Goal: Task Accomplishment & Management: Manage account settings

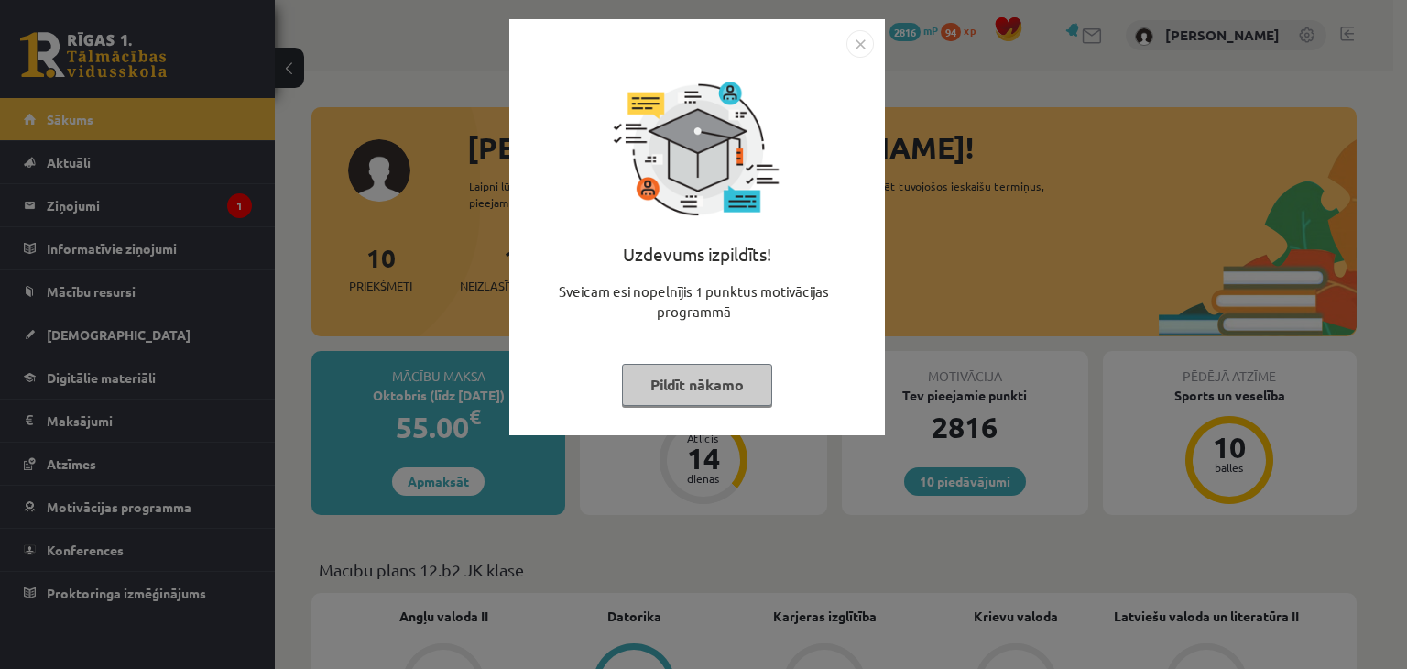
click at [701, 393] on button "Pildīt nākamo" at bounding box center [697, 385] width 150 height 42
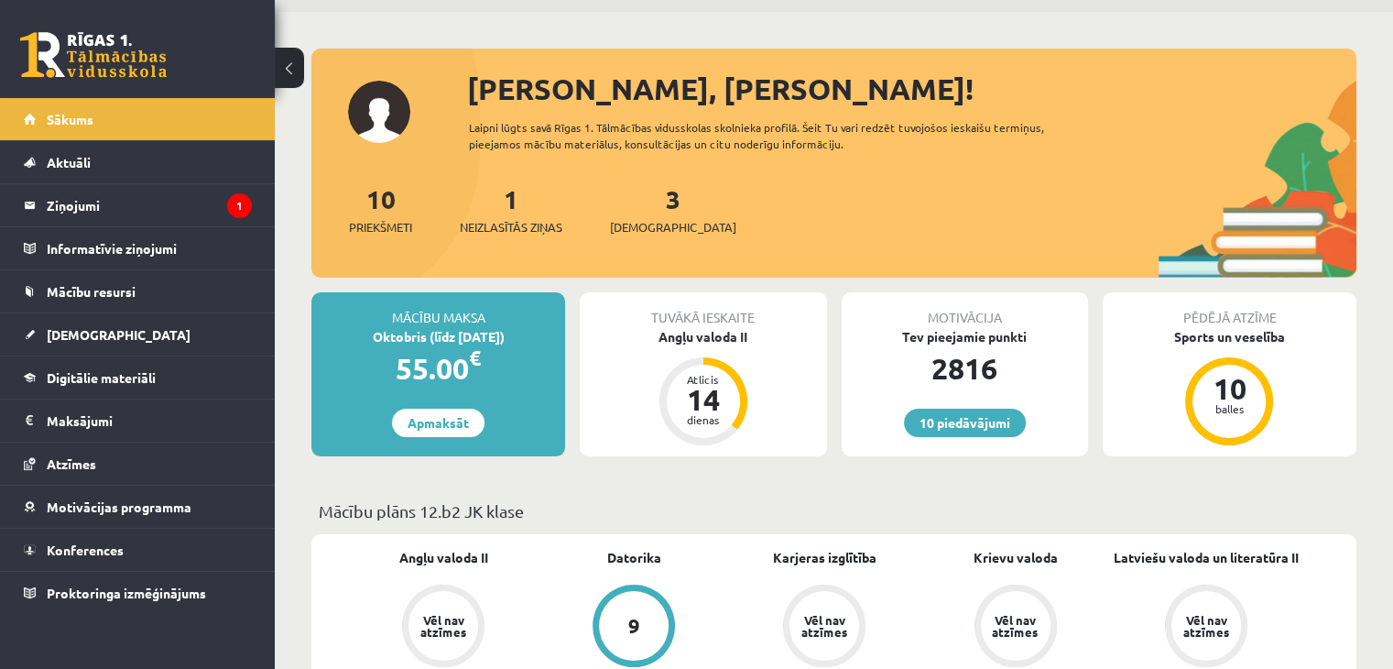
scroll to position [60, 0]
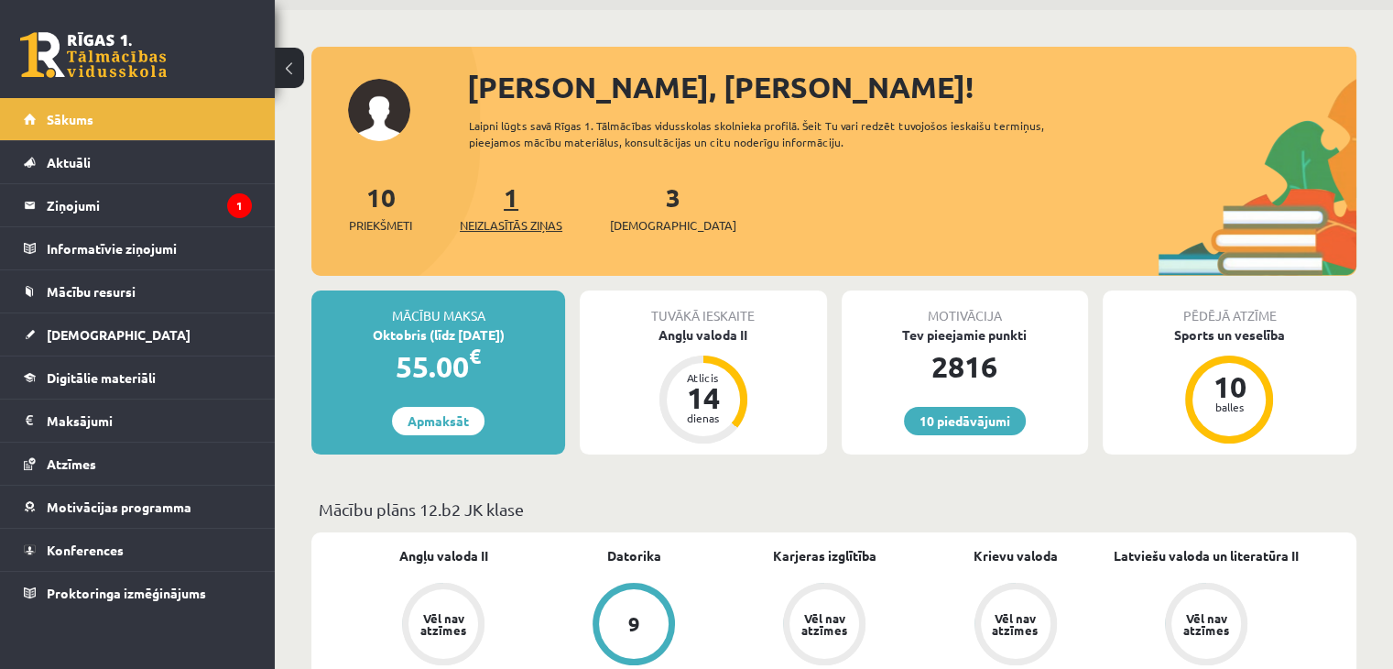
click at [539, 224] on span "Neizlasītās ziņas" at bounding box center [511, 225] width 103 height 18
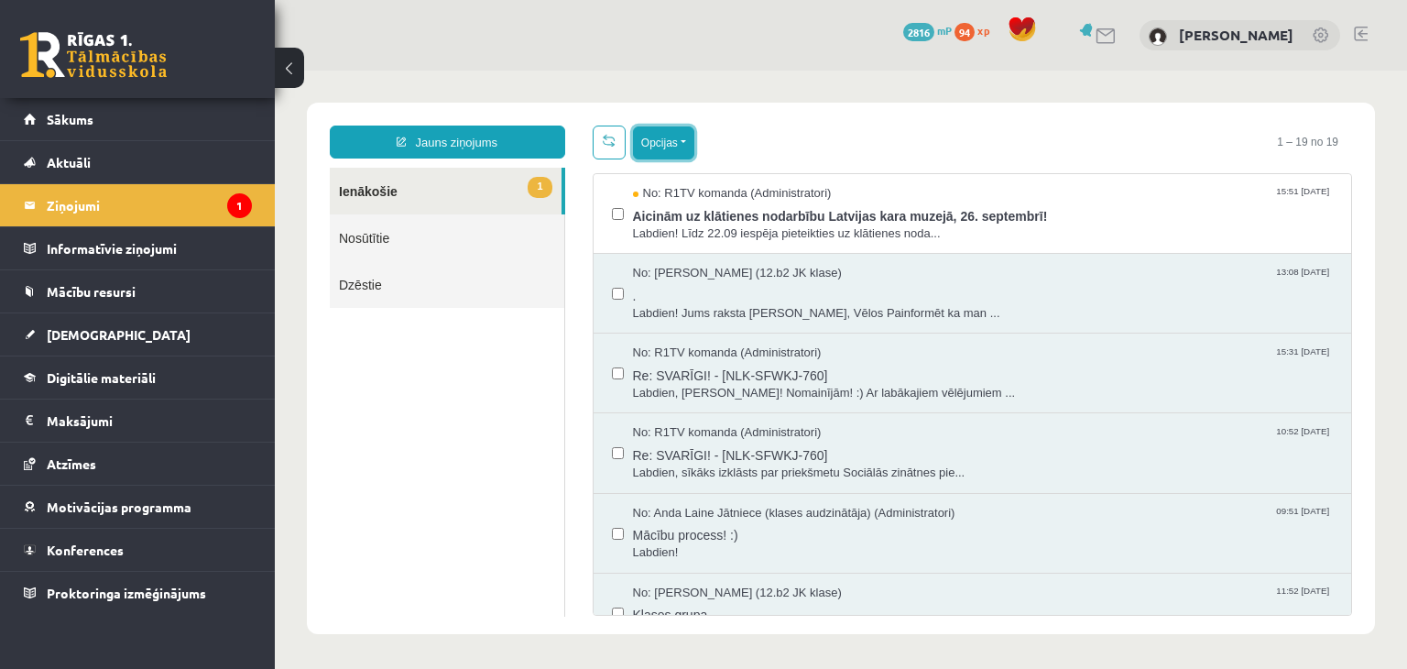
click at [670, 142] on button "Opcijas" at bounding box center [663, 142] width 61 height 33
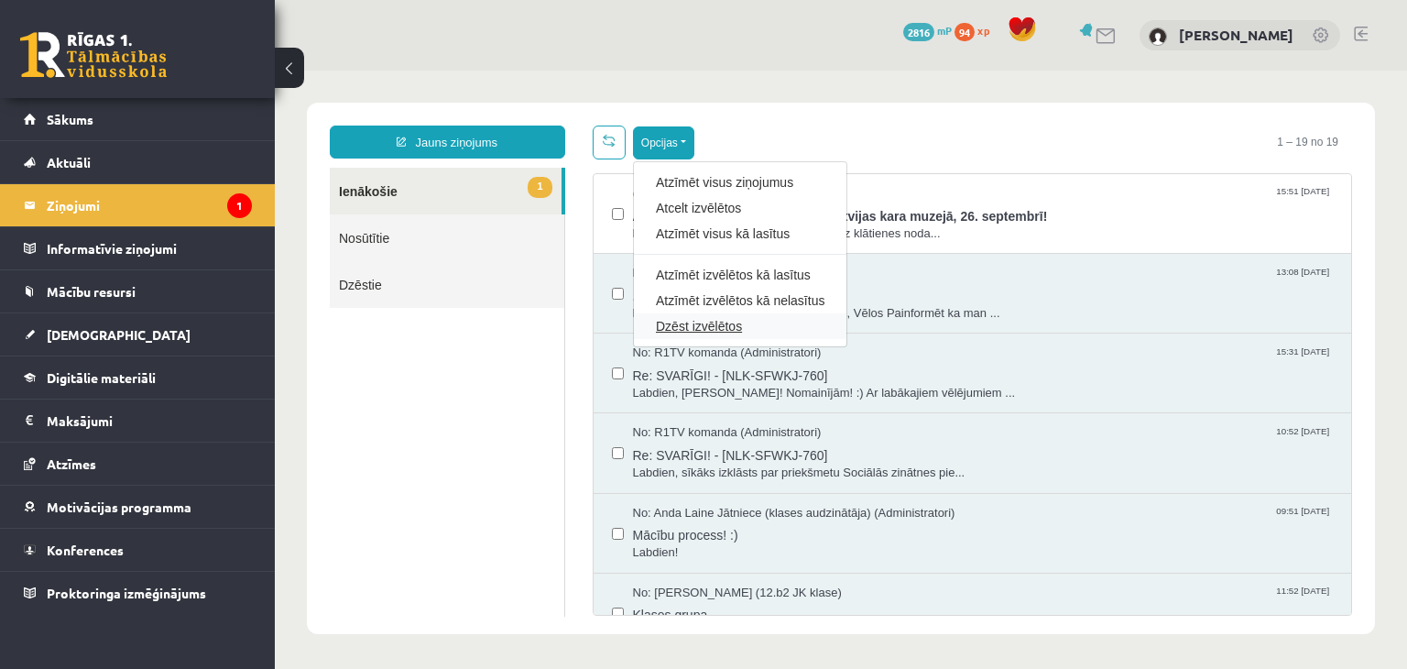
click at [658, 327] on link "Dzēst izvēlētos" at bounding box center [740, 326] width 169 height 18
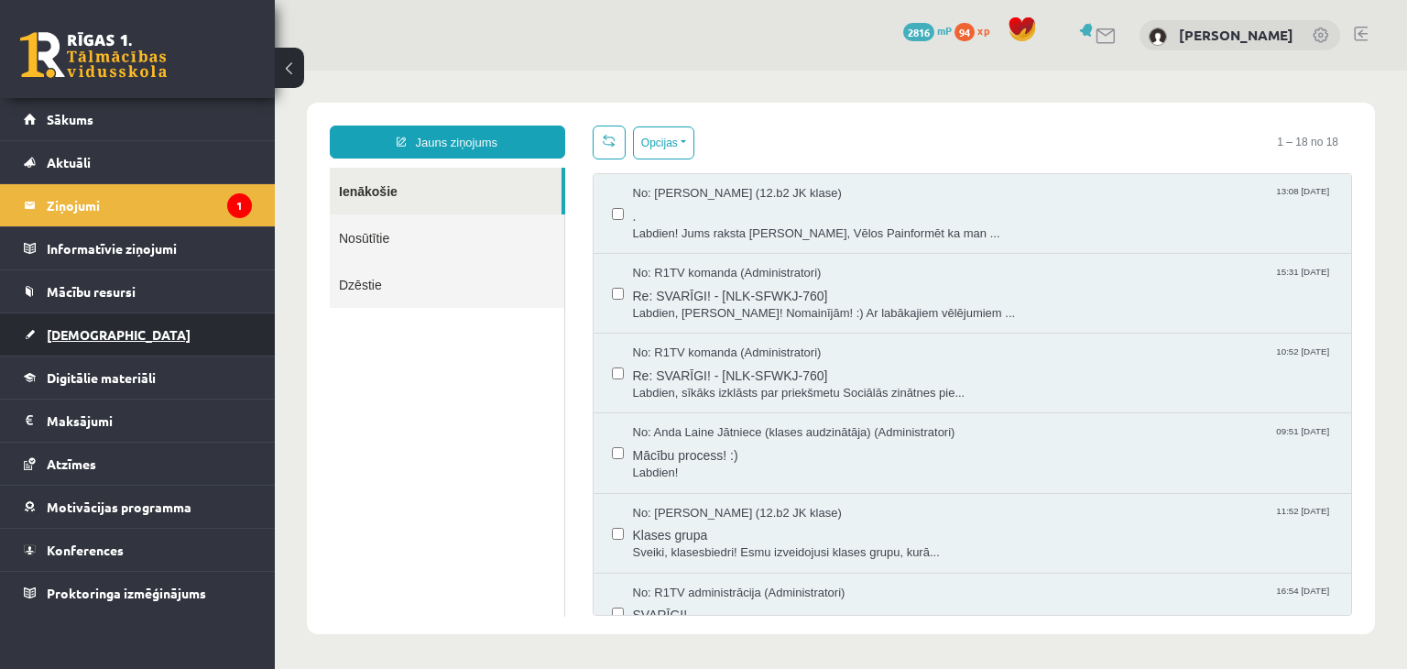
click at [37, 332] on link "[DEMOGRAPHIC_DATA]" at bounding box center [138, 334] width 228 height 42
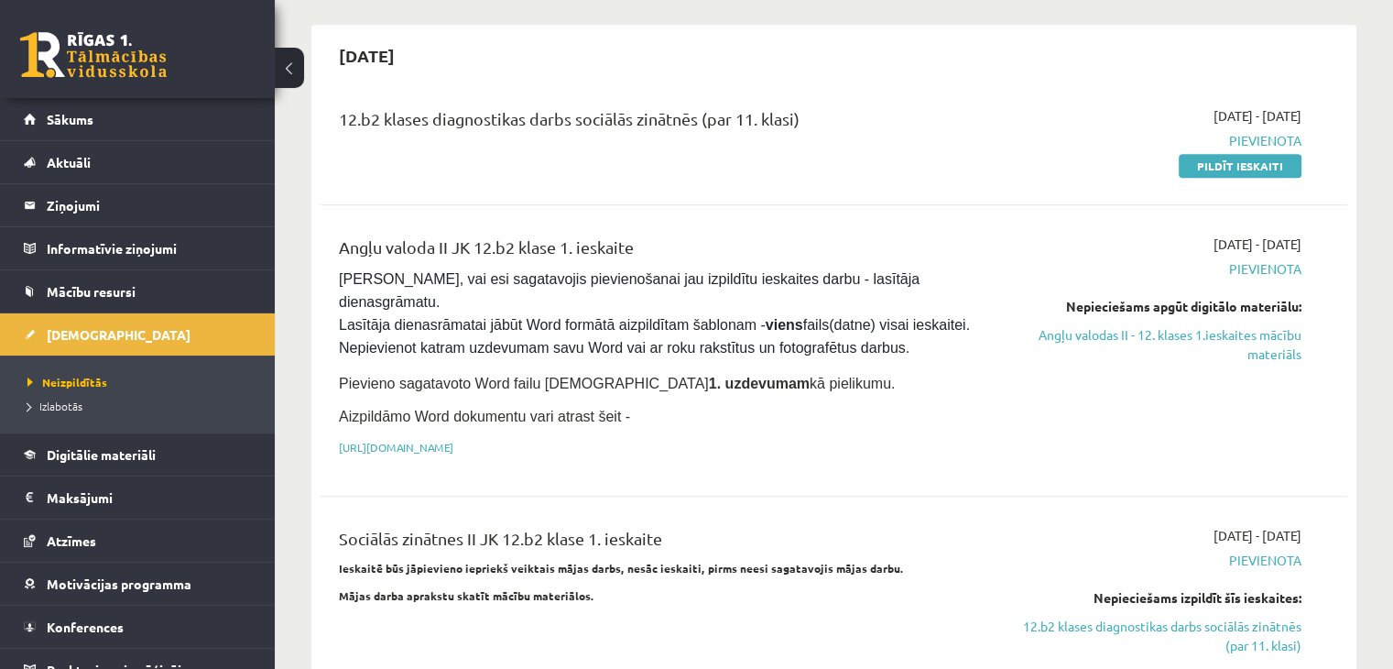
scroll to position [1011, 0]
